Goal: Transaction & Acquisition: Purchase product/service

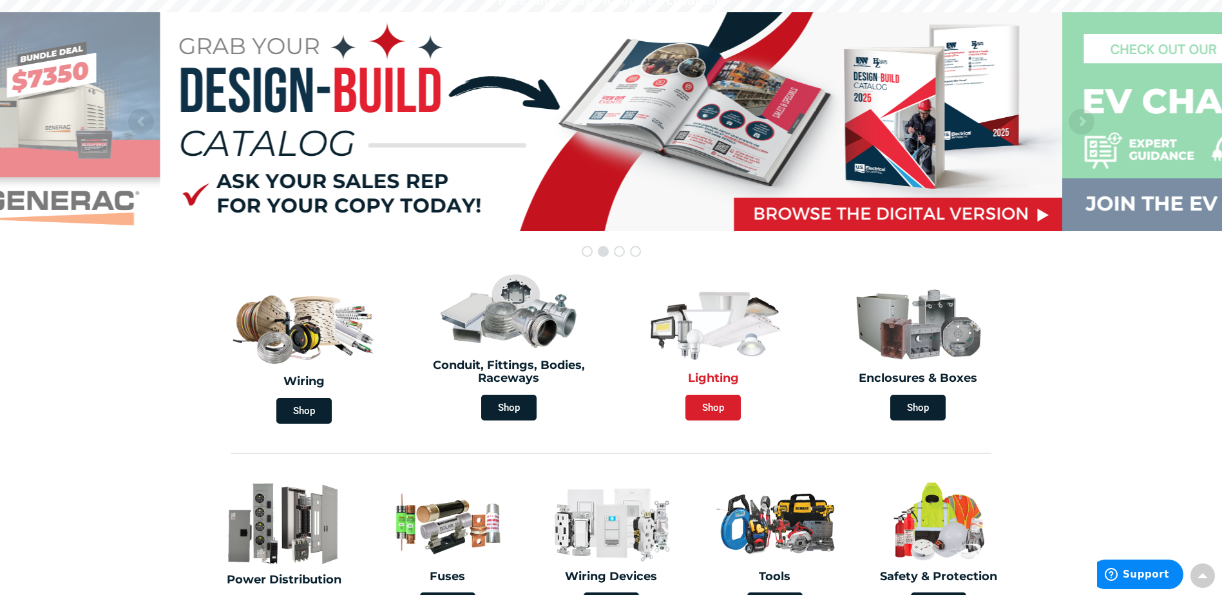
click at [712, 399] on span "Shop" at bounding box center [713, 408] width 55 height 26
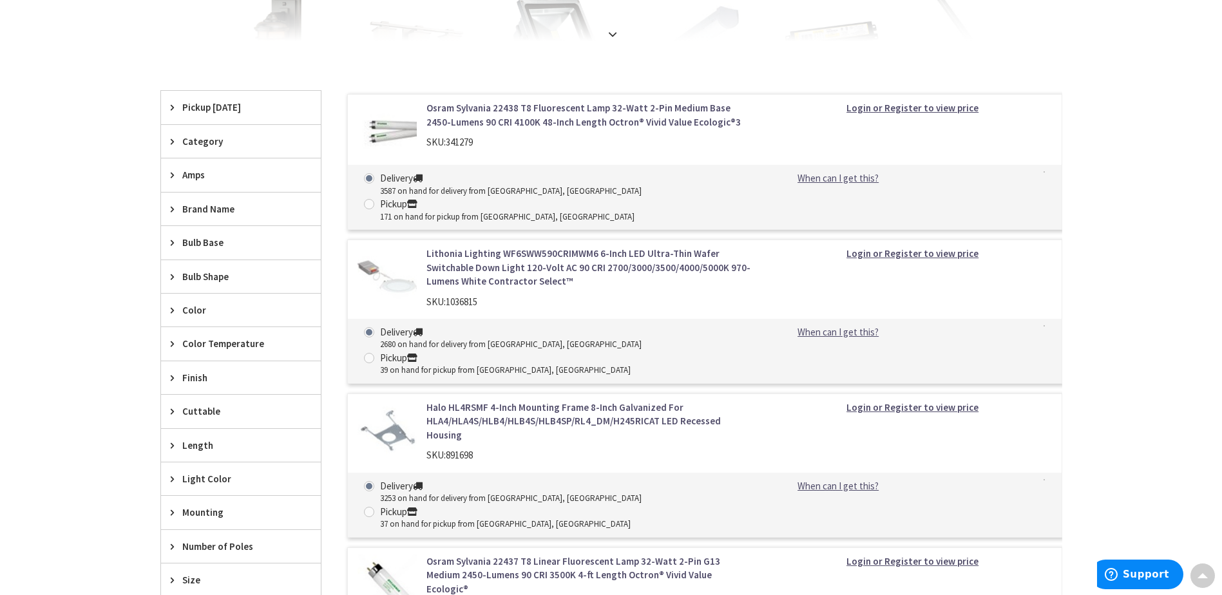
scroll to position [515, 0]
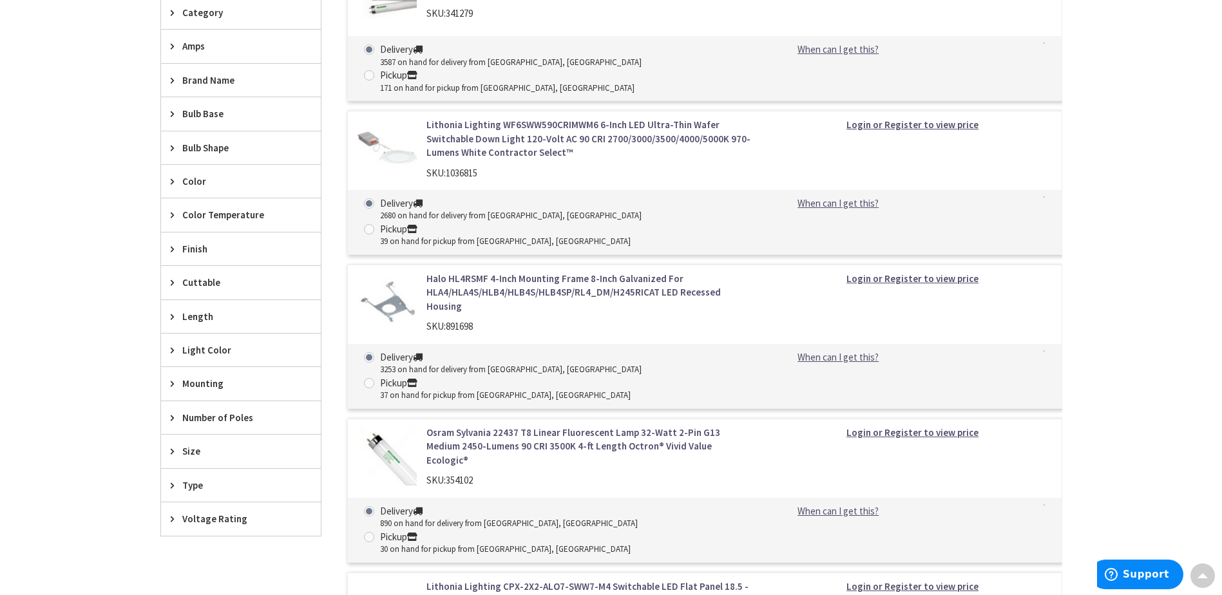
click at [220, 474] on div "Type" at bounding box center [241, 485] width 160 height 33
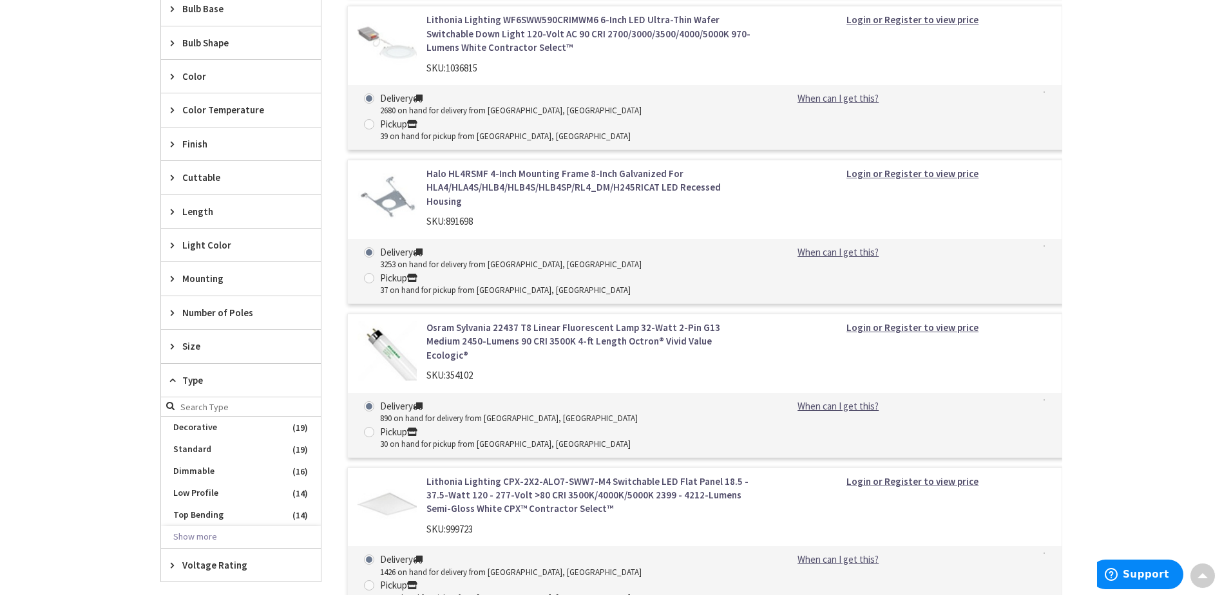
scroll to position [644, 0]
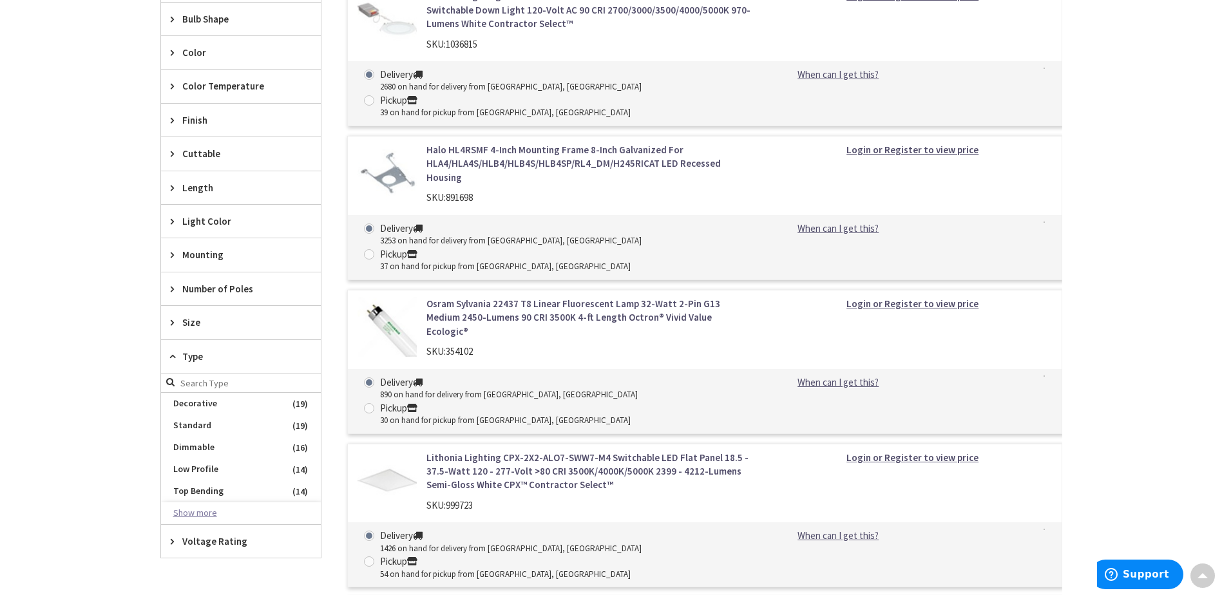
click at [203, 506] on button "Show more" at bounding box center [241, 514] width 160 height 22
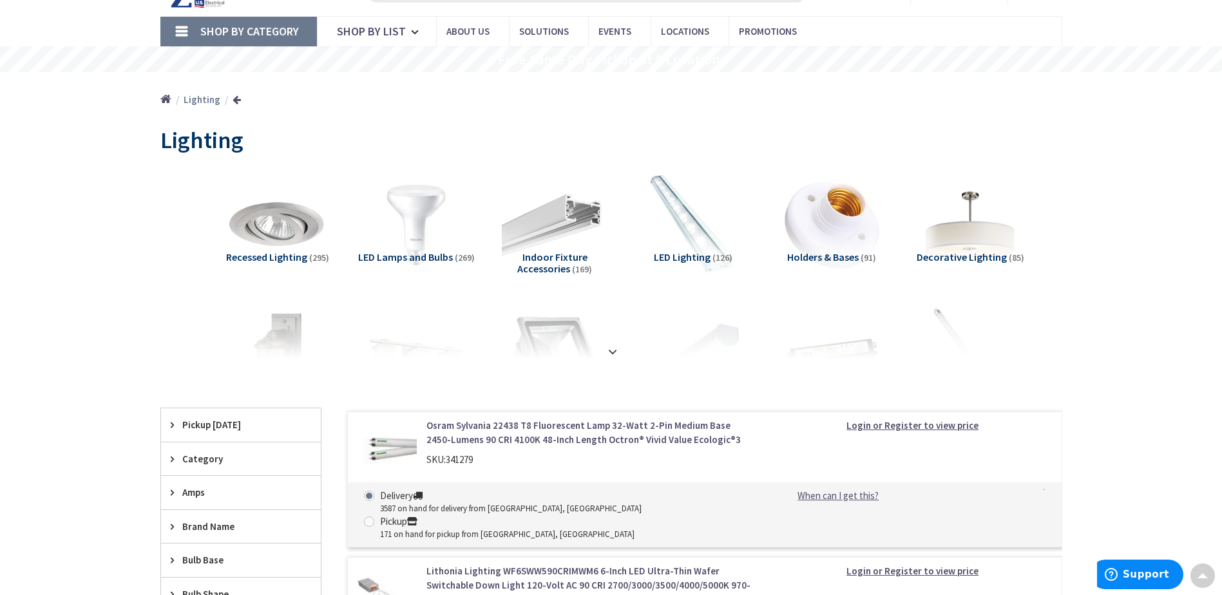
scroll to position [0, 0]
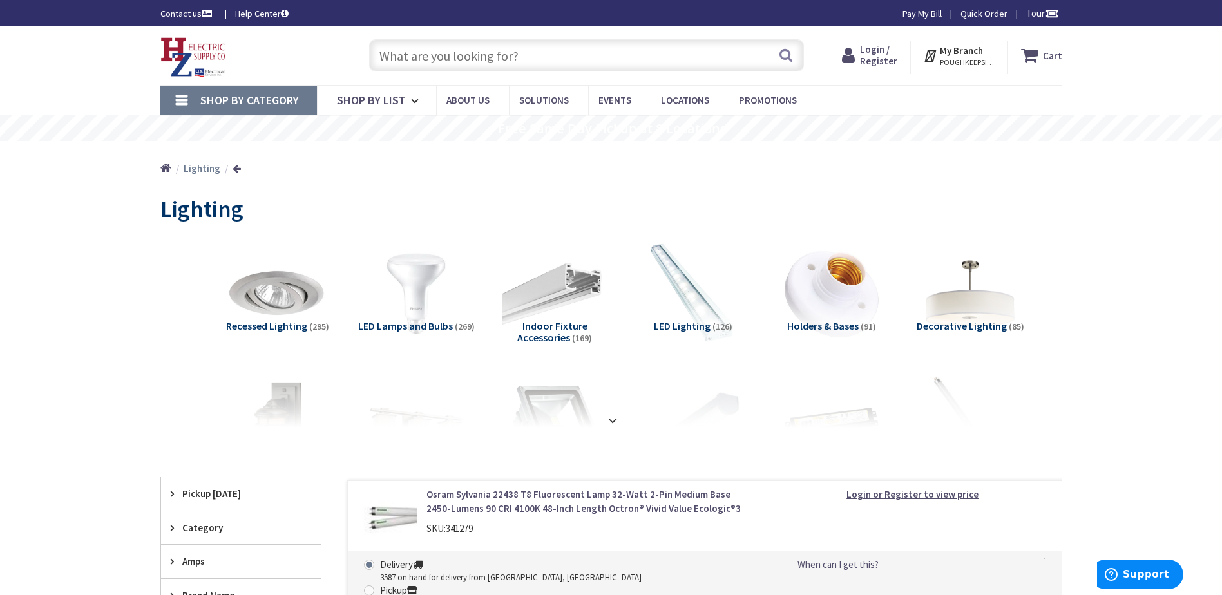
click at [428, 48] on input "text" at bounding box center [586, 55] width 435 height 32
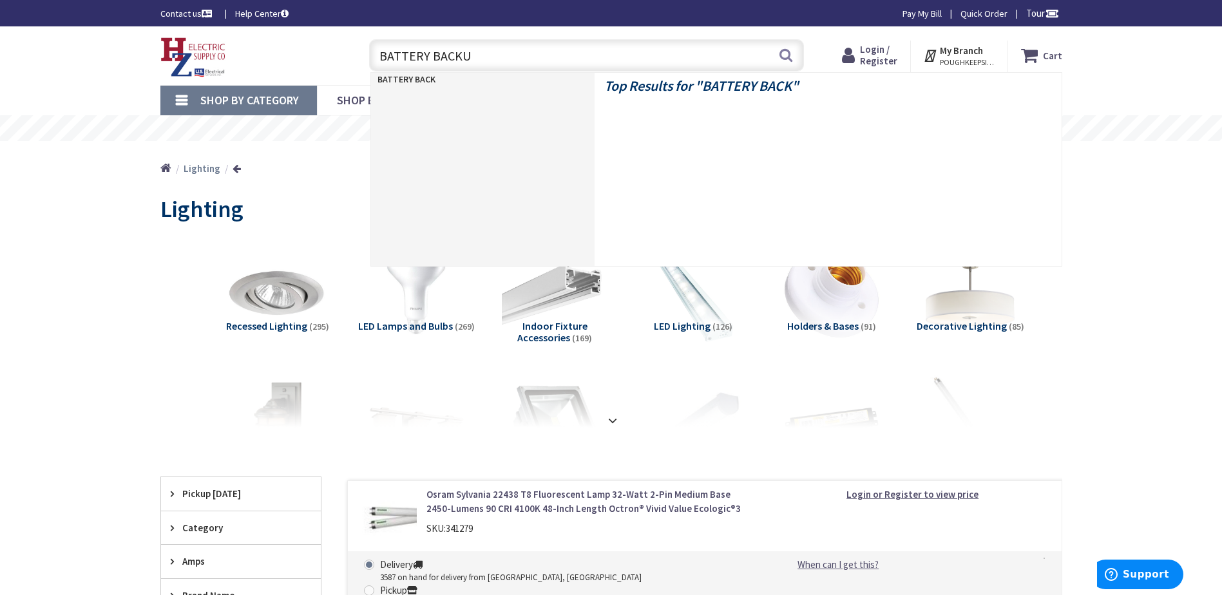
type input "BATTERY BACKUP"
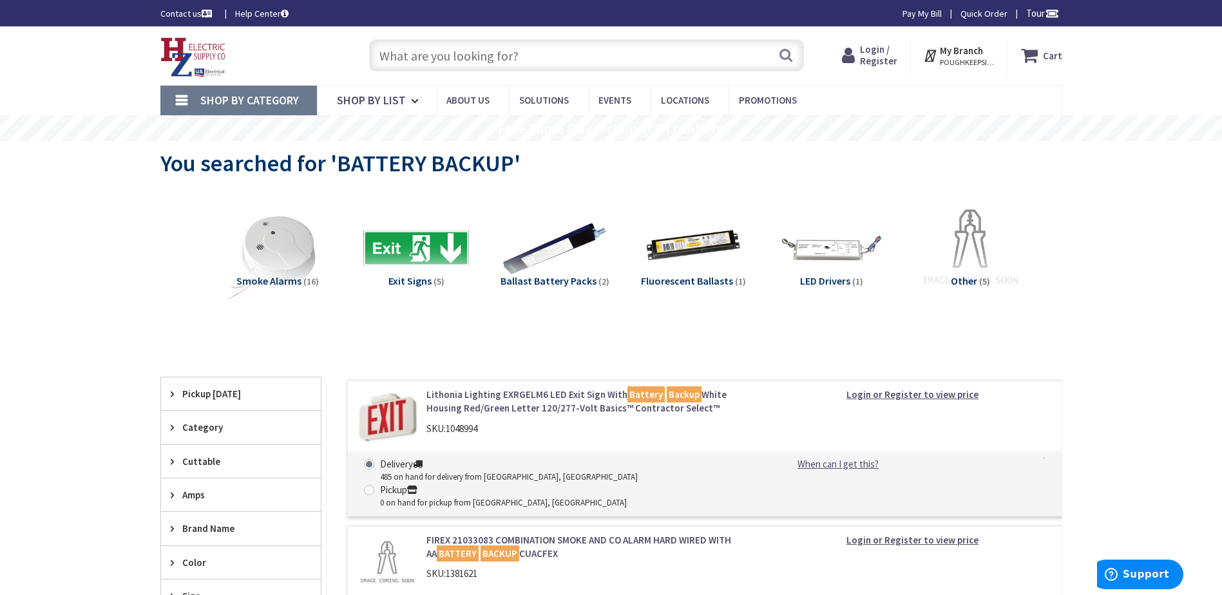
click at [182, 102] on link "Shop By Category" at bounding box center [238, 101] width 157 height 30
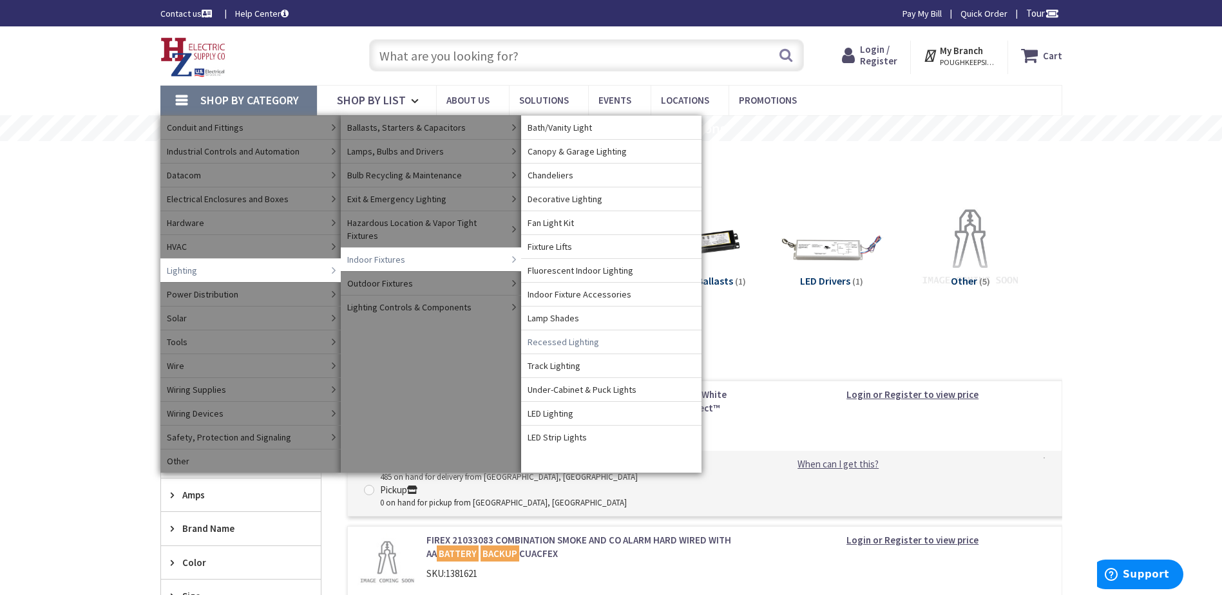
click at [546, 412] on span "LED Lighting" at bounding box center [551, 413] width 46 height 13
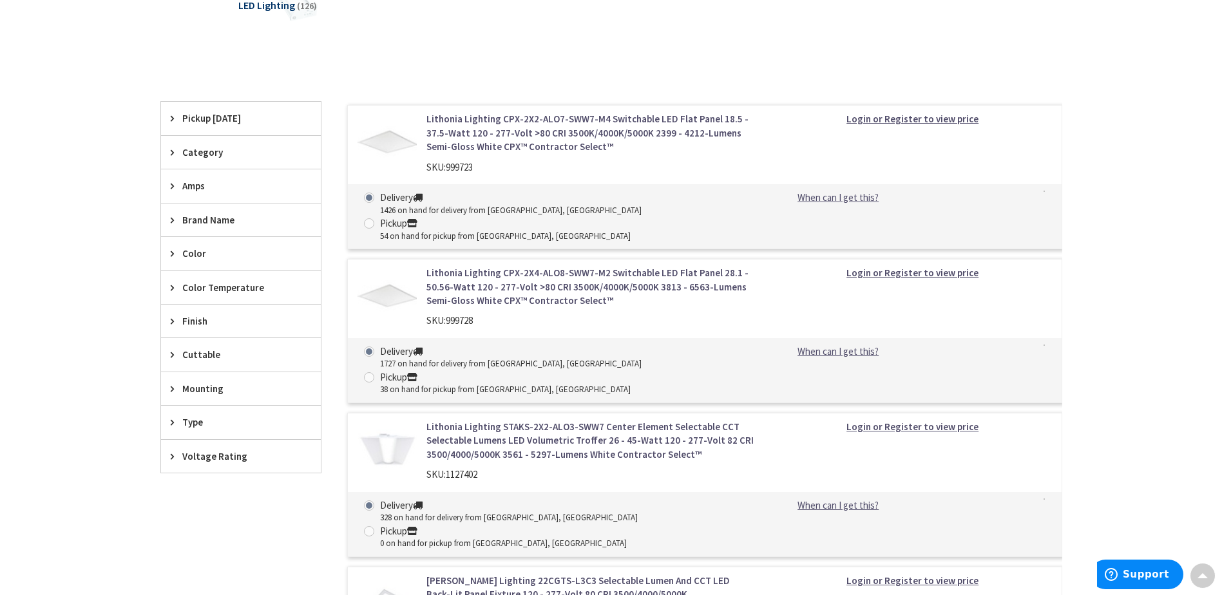
scroll to position [322, 0]
click at [195, 458] on span "Voltage Rating" at bounding box center [234, 455] width 105 height 14
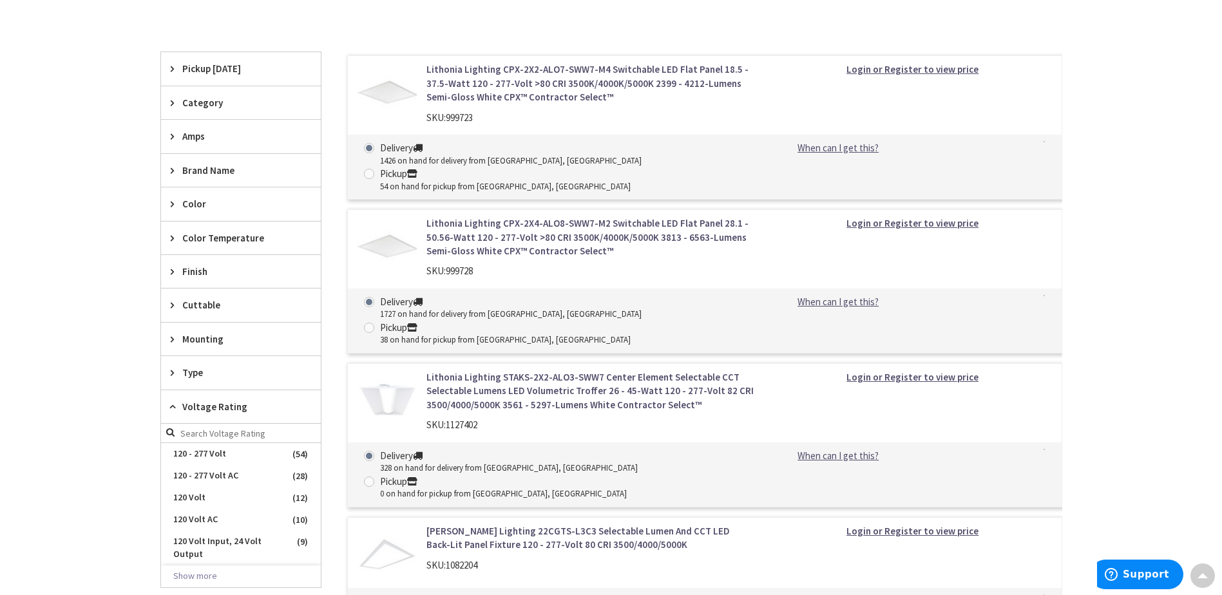
scroll to position [515, 0]
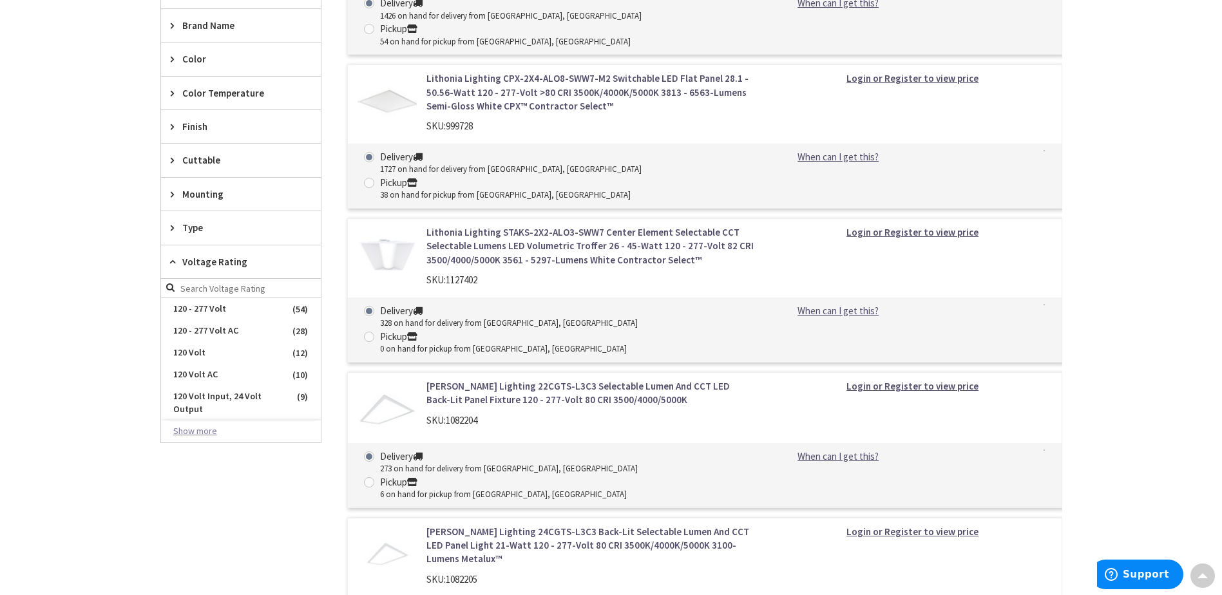
click at [203, 430] on button "Show more" at bounding box center [241, 432] width 160 height 22
click at [211, 265] on span "Voltage Rating" at bounding box center [234, 262] width 105 height 14
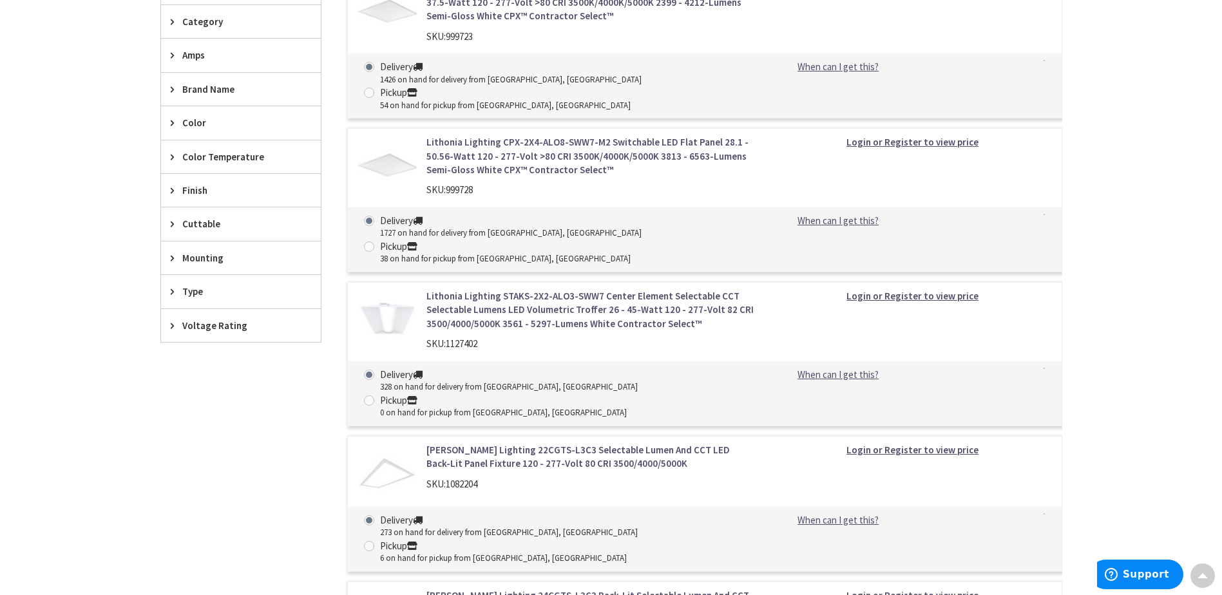
scroll to position [451, 0]
click at [198, 299] on span "Type" at bounding box center [234, 292] width 105 height 14
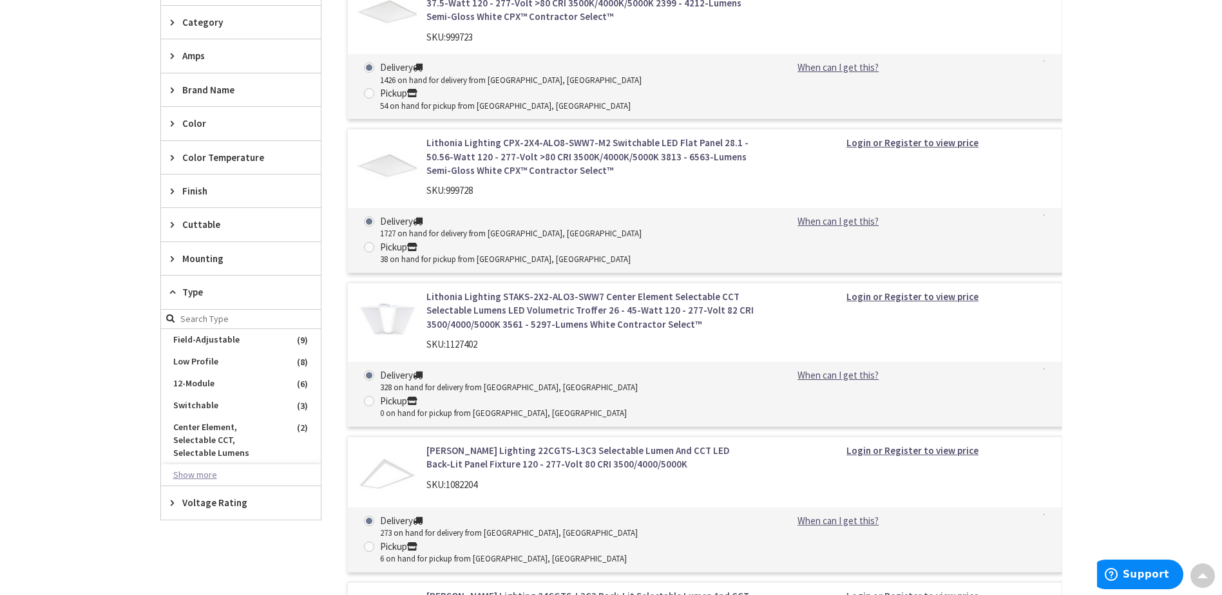
click at [204, 465] on button "Show more" at bounding box center [241, 476] width 160 height 22
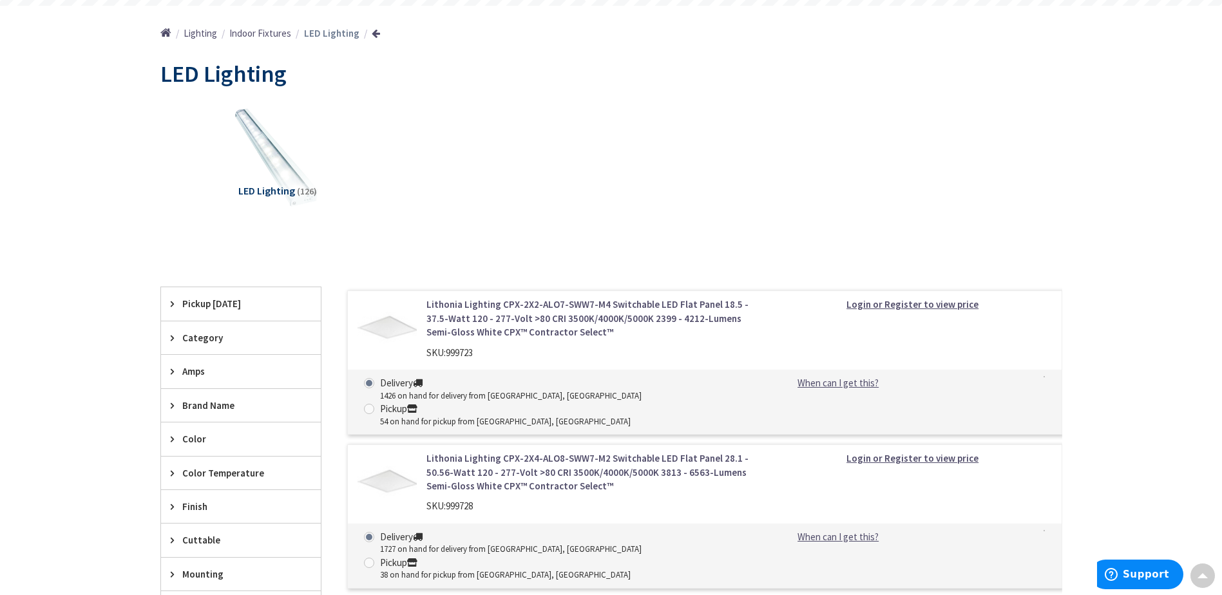
scroll to position [0, 0]
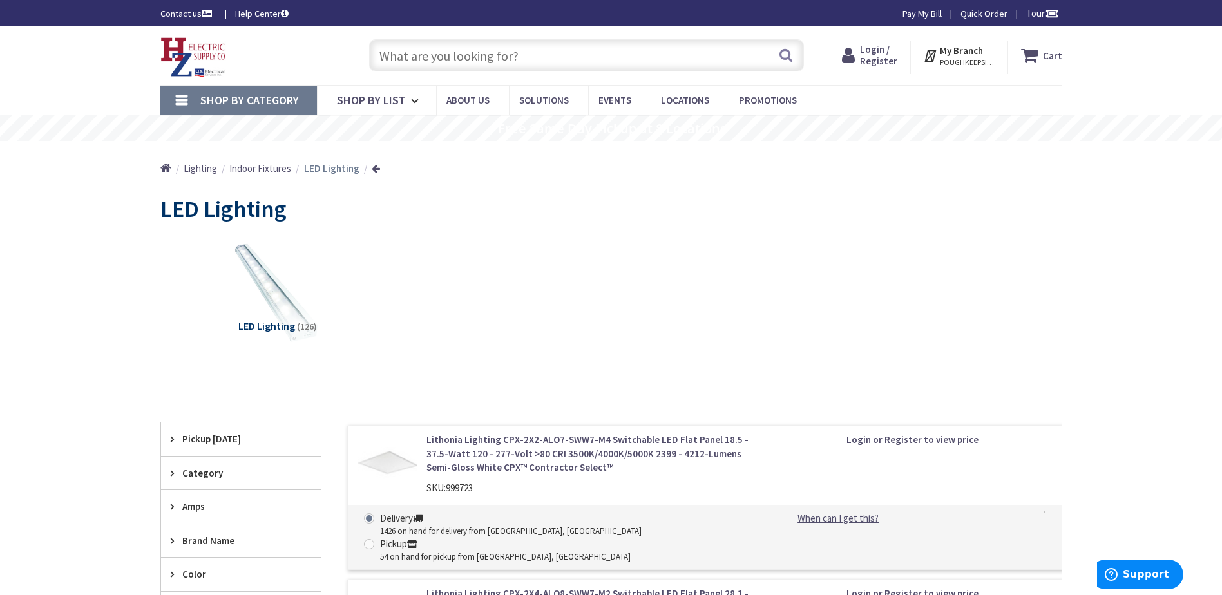
click at [445, 48] on input "text" at bounding box center [586, 55] width 435 height 32
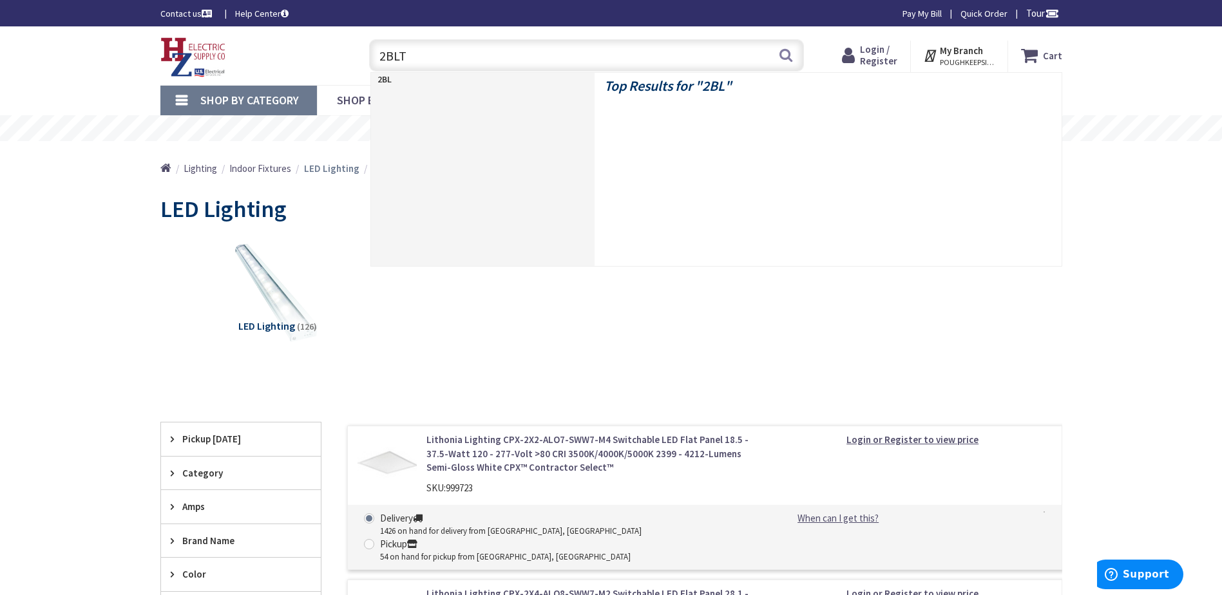
type input "2BLT4"
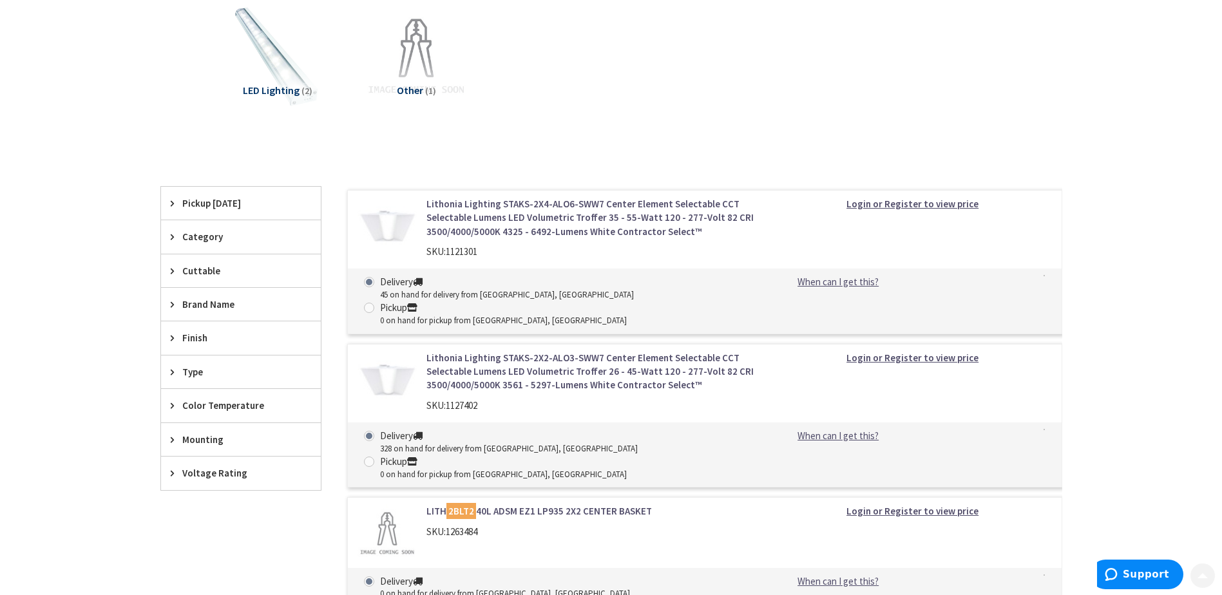
scroll to position [193, 0]
click at [201, 243] on div "Category" at bounding box center [241, 234] width 160 height 33
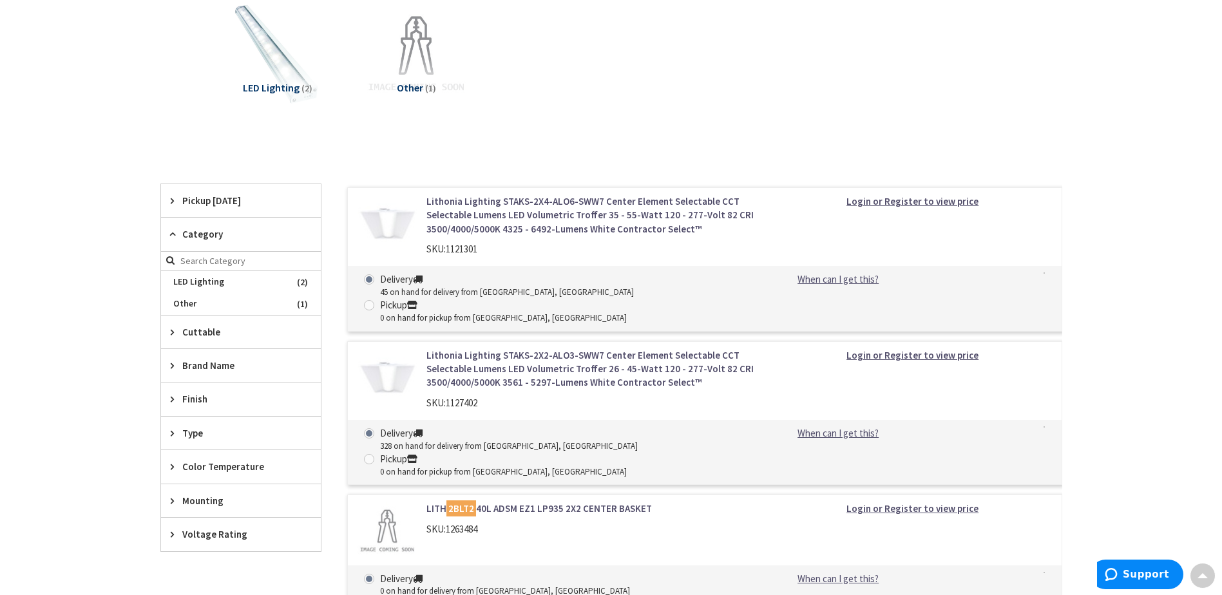
click at [201, 243] on div "Category" at bounding box center [241, 235] width 160 height 34
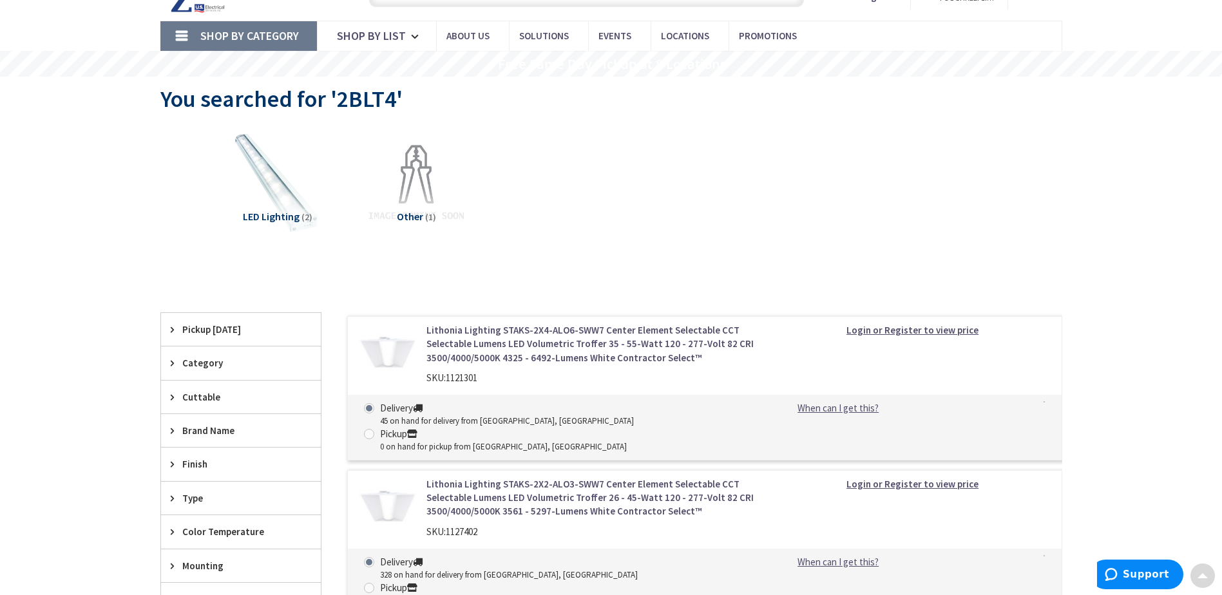
scroll to position [0, 0]
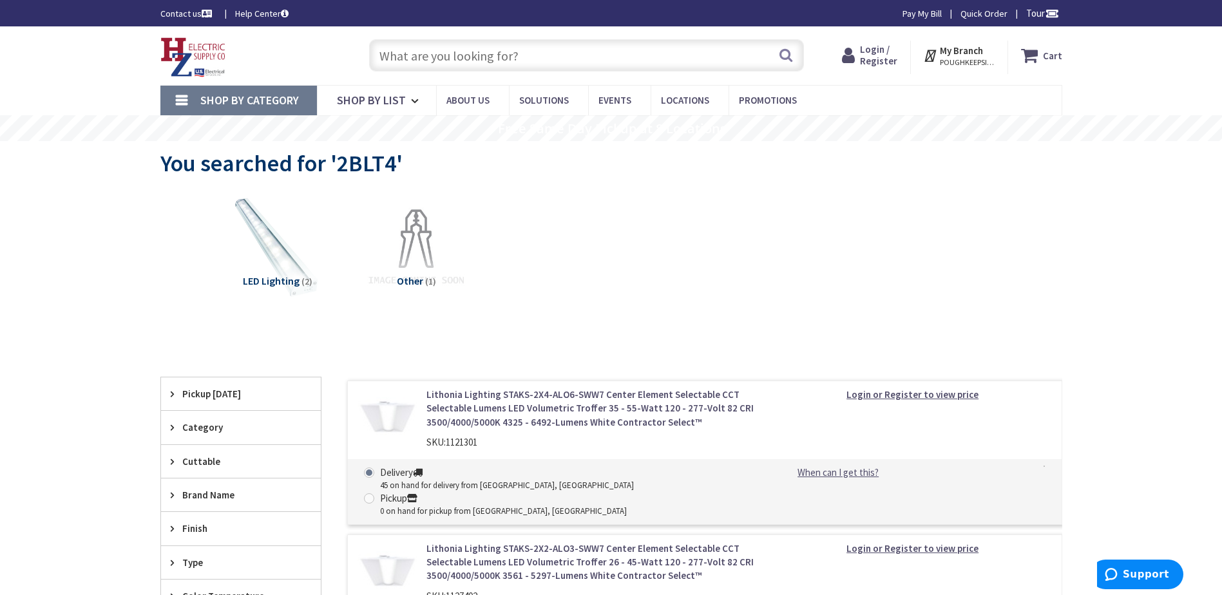
click at [280, 280] on span "LED Lighting" at bounding box center [271, 280] width 57 height 13
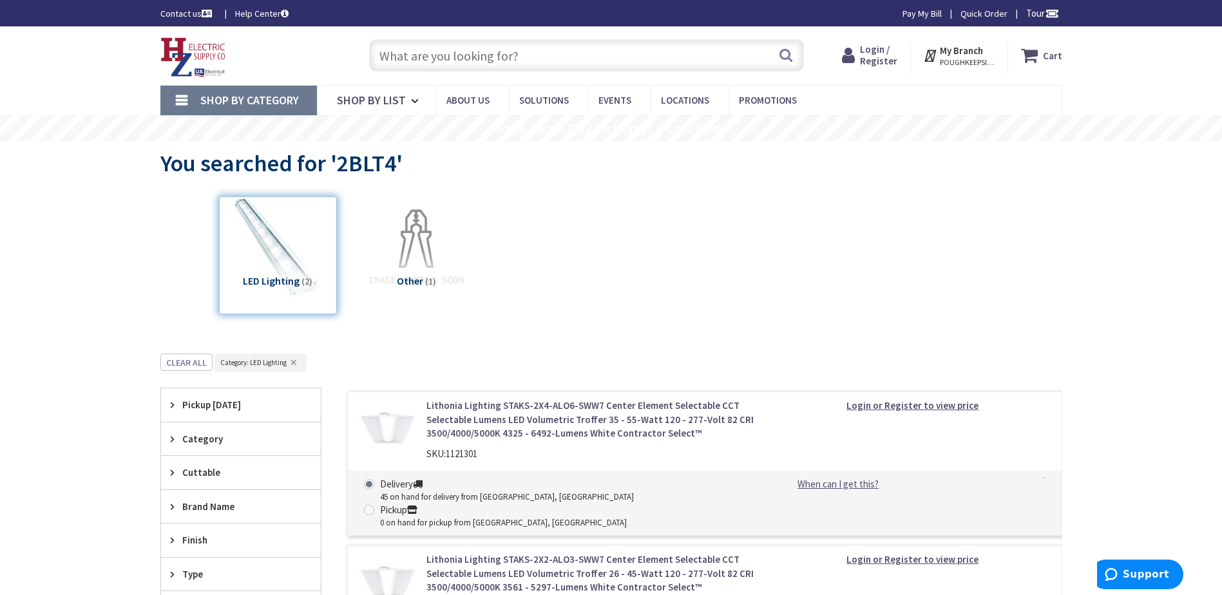
click at [518, 61] on input "text" at bounding box center [586, 55] width 435 height 32
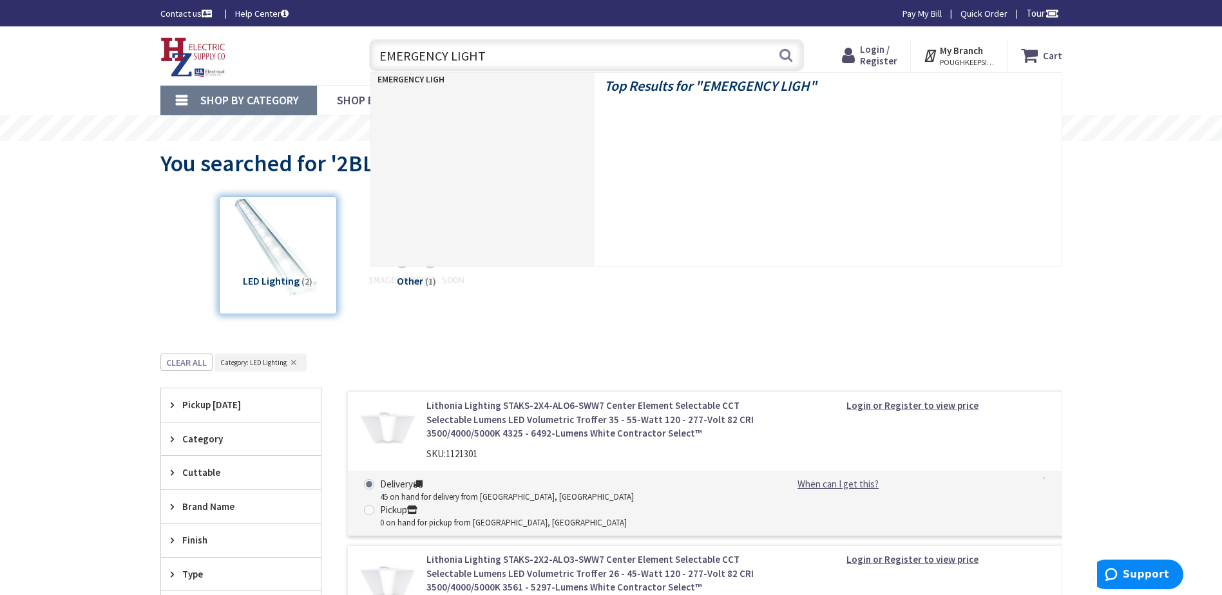
type input "EMERGENCY LIGHTS"
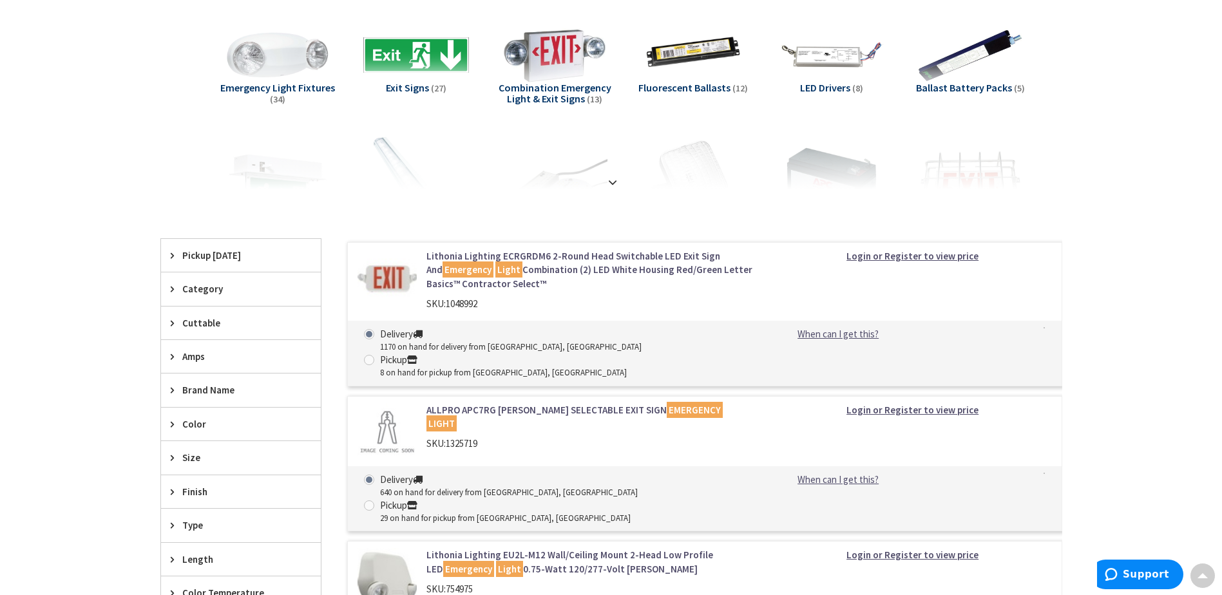
scroll to position [129, 0]
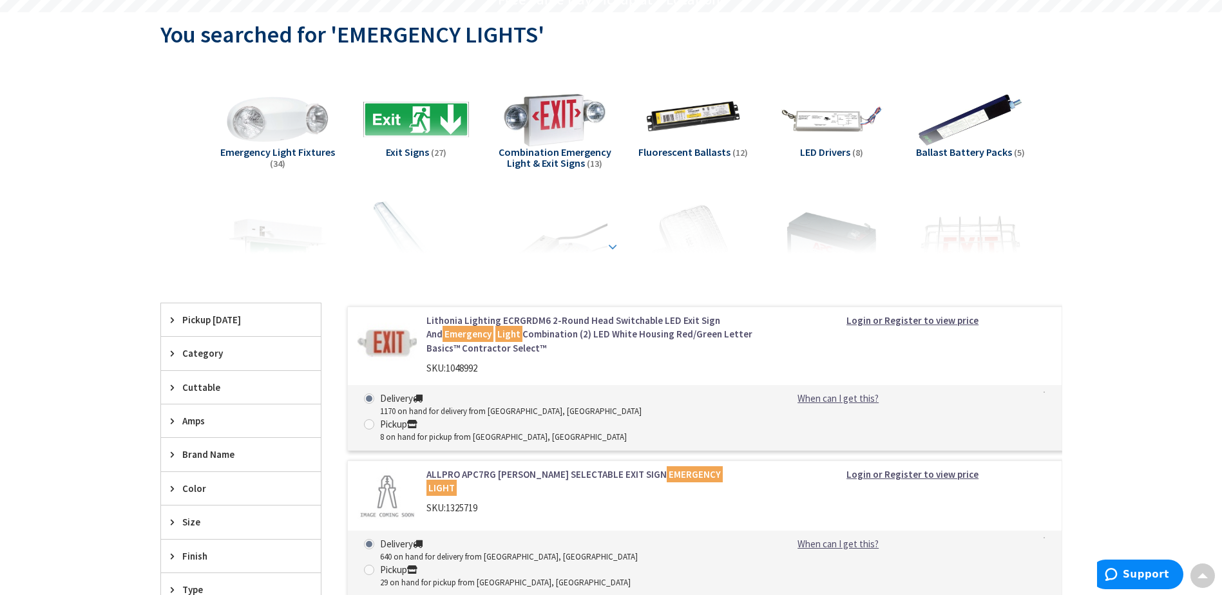
click at [610, 240] on strong at bounding box center [612, 245] width 15 height 14
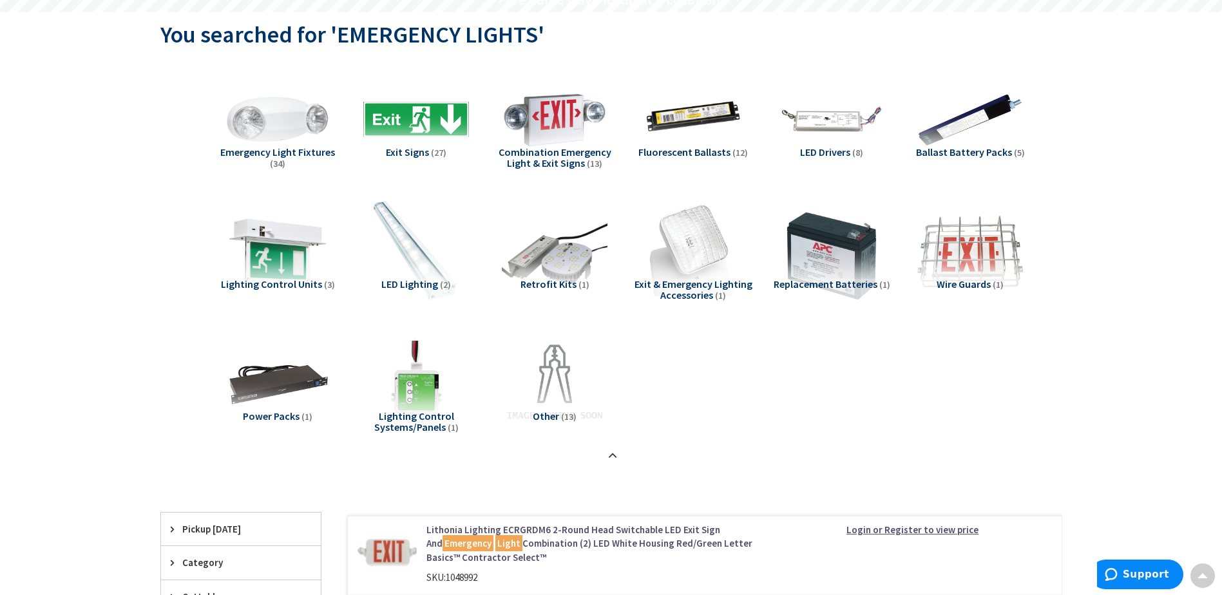
click at [423, 285] on span "LED Lighting" at bounding box center [409, 284] width 57 height 13
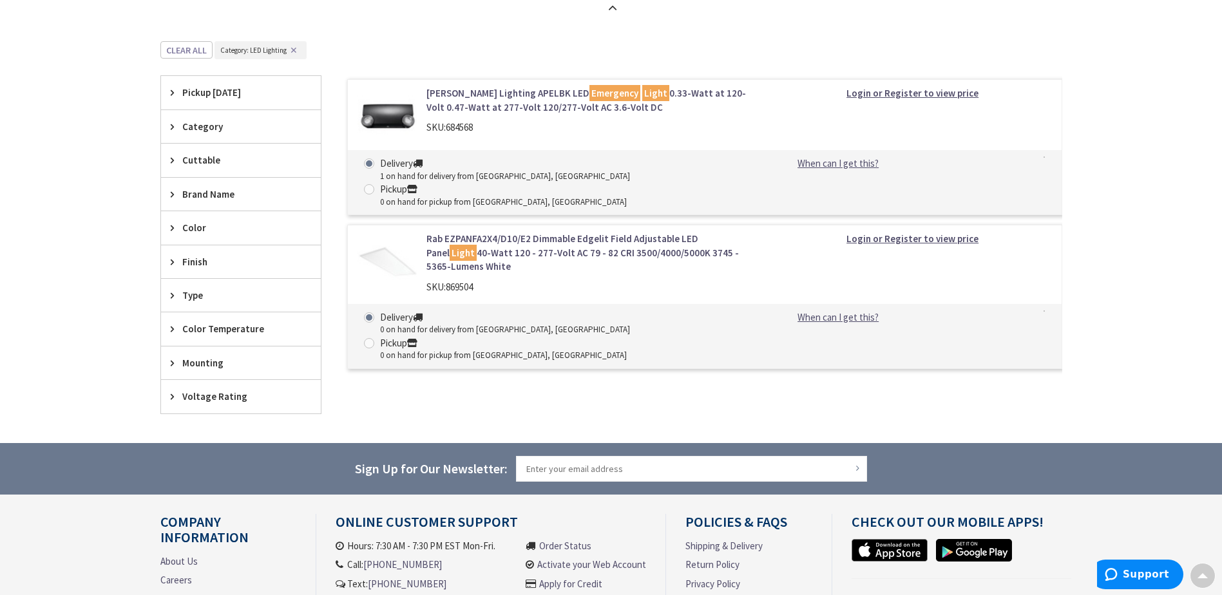
scroll to position [554, 0]
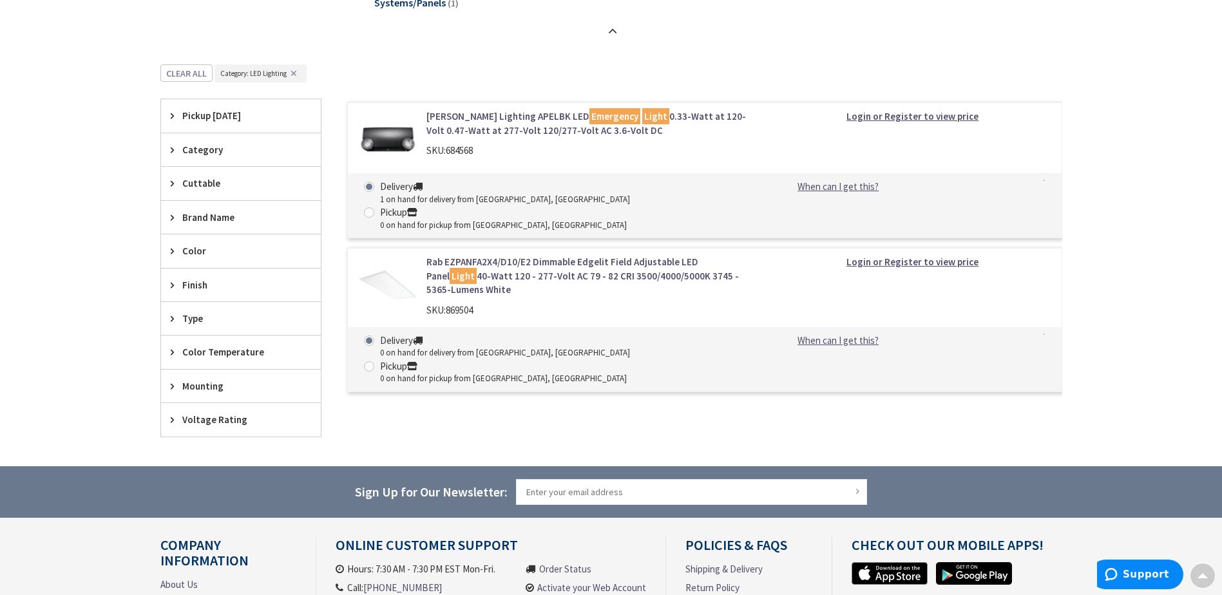
click at [590, 255] on link "Rab EZPANFA2X4/D10/E2 Dimmable Edgelit Field Adjustable LED Panel Light 40-Watt…" at bounding box center [591, 275] width 328 height 41
